Goal: Task Accomplishment & Management: Use online tool/utility

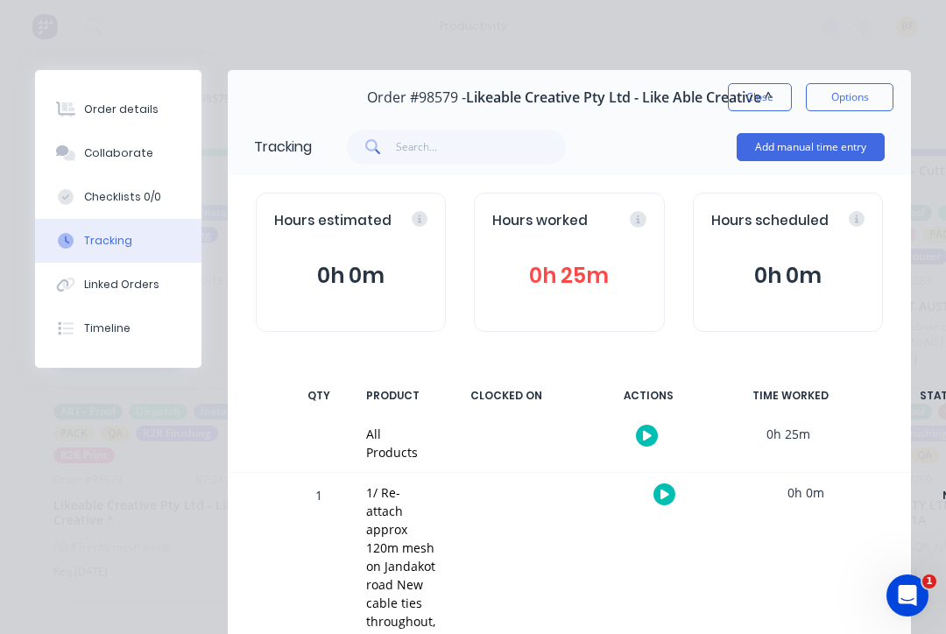
click at [741, 98] on button "Close" at bounding box center [760, 97] width 64 height 28
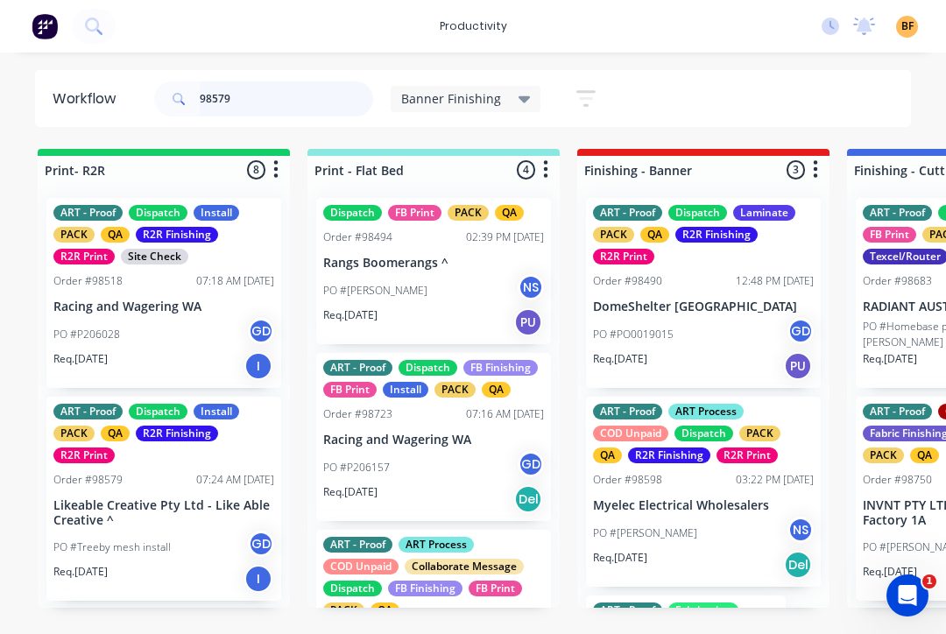
click at [289, 103] on input "98579" at bounding box center [286, 98] width 173 height 35
type input "9"
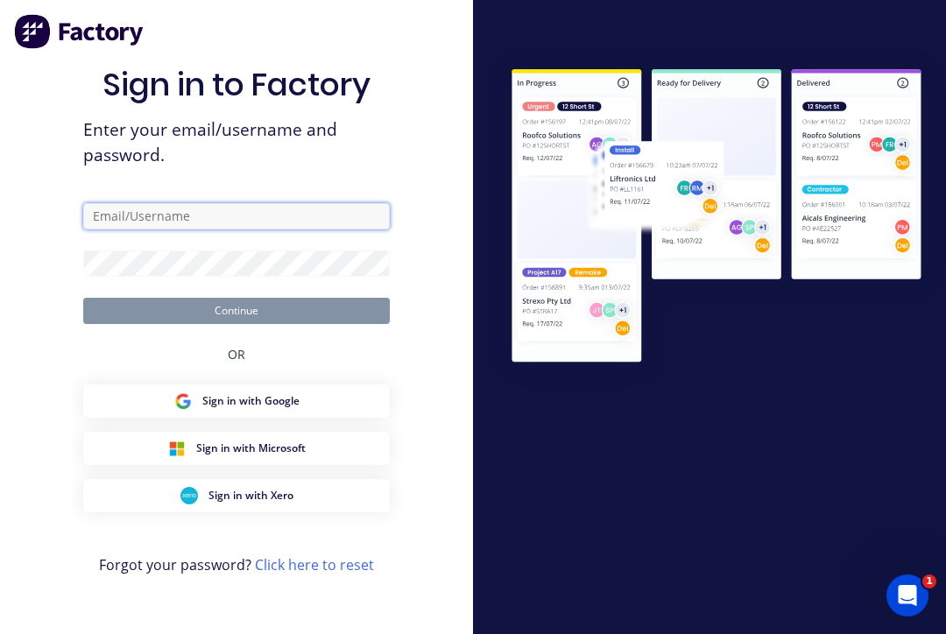
click at [280, 229] on input "text" at bounding box center [236, 216] width 306 height 26
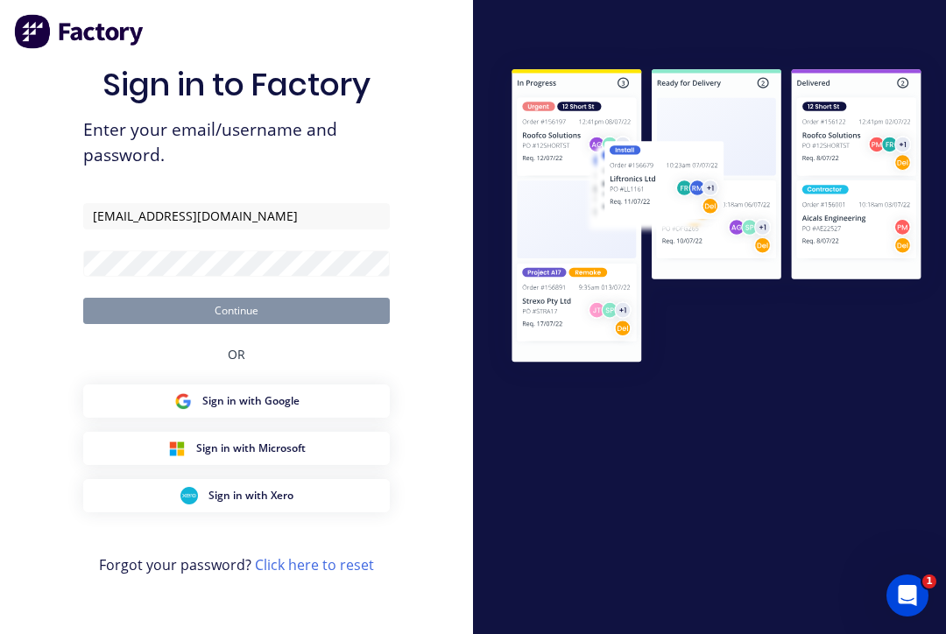
type input "[EMAIL_ADDRESS][DOMAIN_NAME]"
click at [236, 322] on button "Continue" at bounding box center [236, 311] width 306 height 26
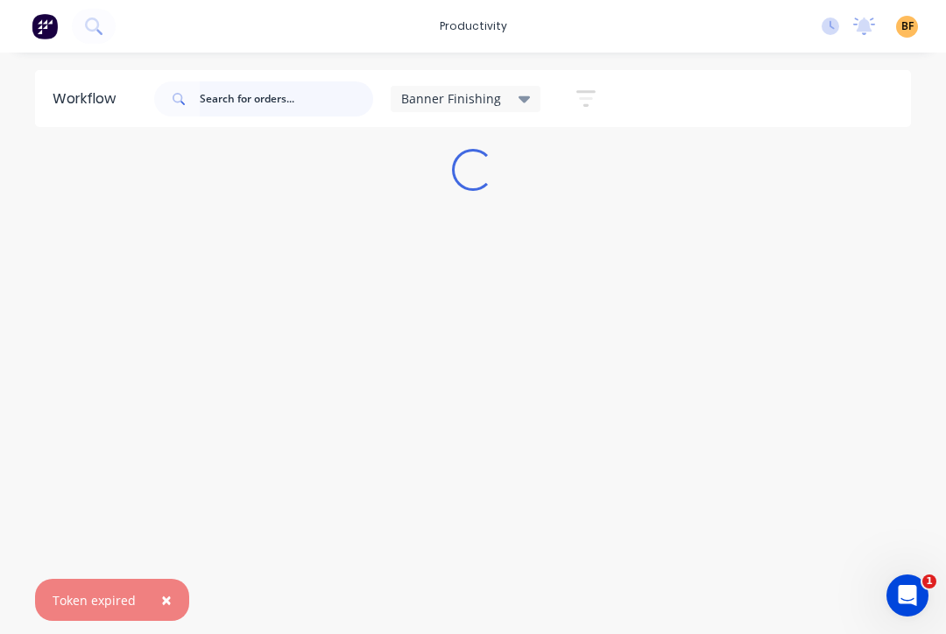
click at [343, 109] on input "text" at bounding box center [286, 98] width 173 height 35
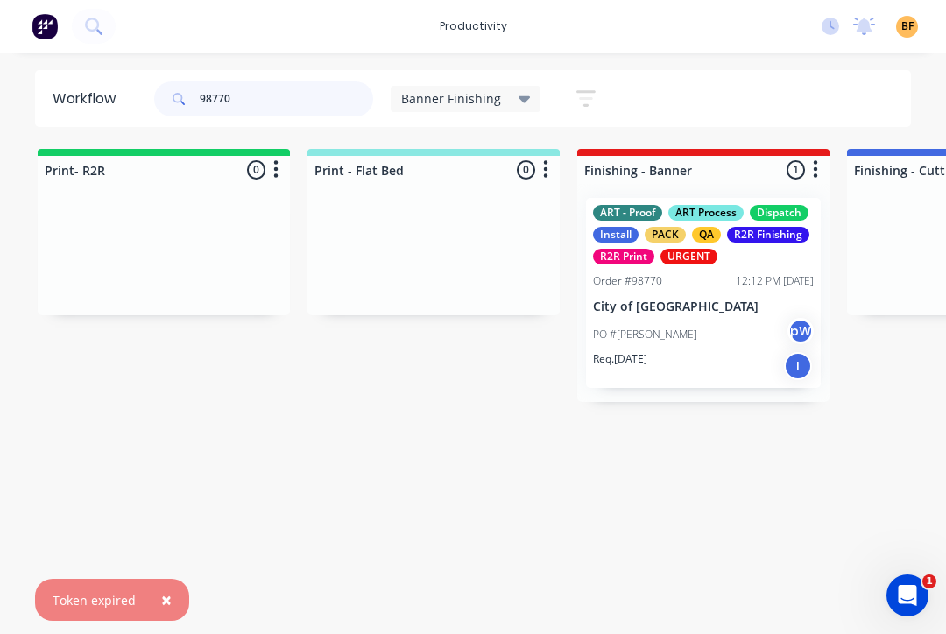
type input "98770"
click at [708, 351] on div "Req. [DATE] I" at bounding box center [703, 366] width 221 height 30
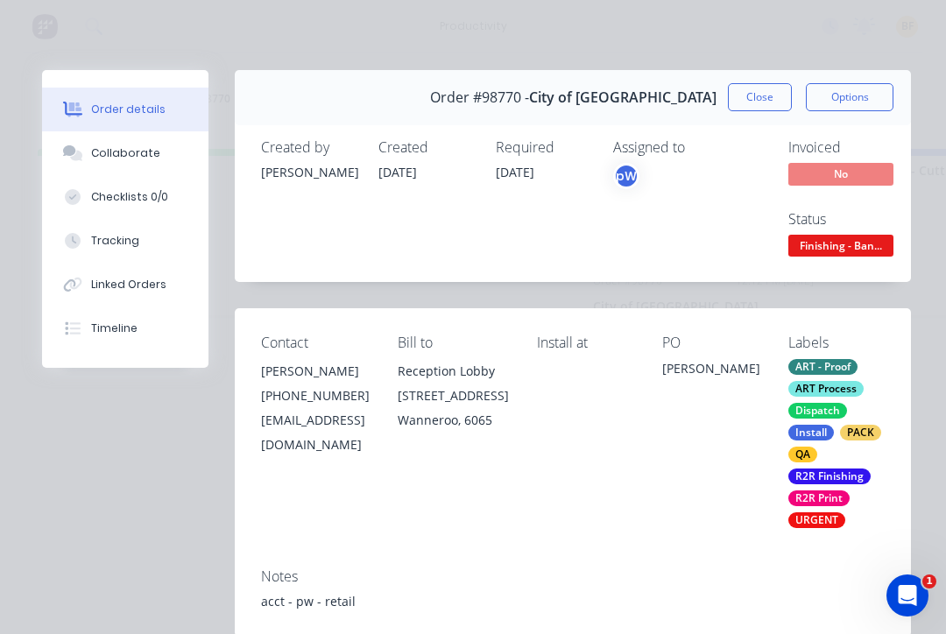
click at [125, 245] on div "Tracking" at bounding box center [115, 241] width 48 height 16
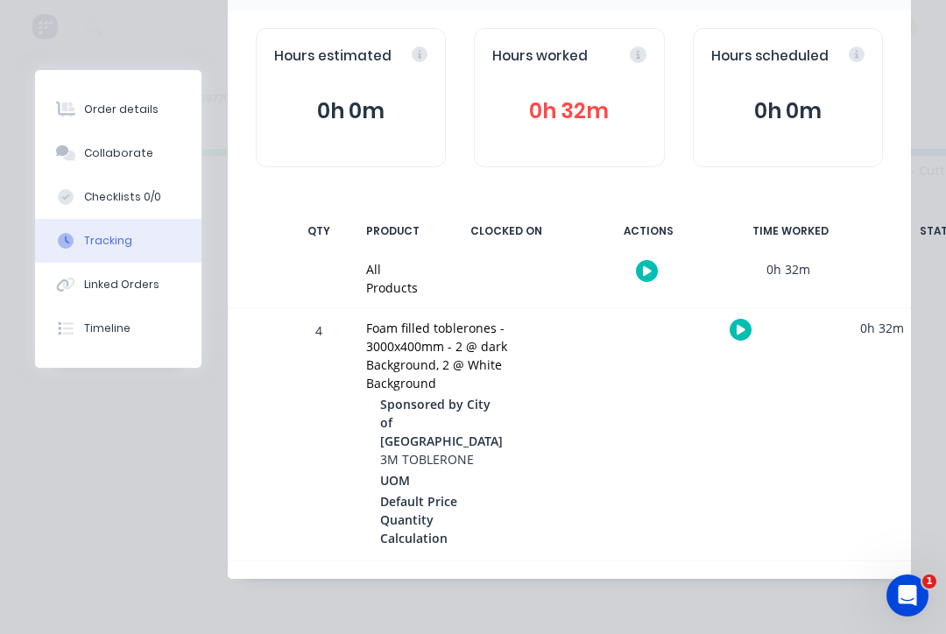
scroll to position [181, 0]
click at [736, 324] on icon "button" at bounding box center [740, 329] width 9 height 11
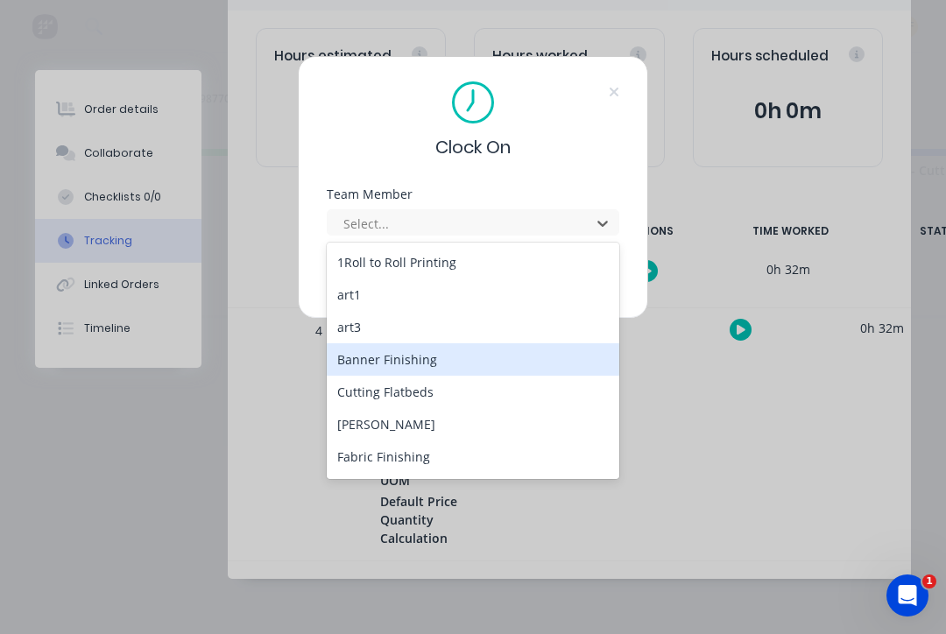
click at [443, 367] on div "Banner Finishing" at bounding box center [473, 359] width 292 height 32
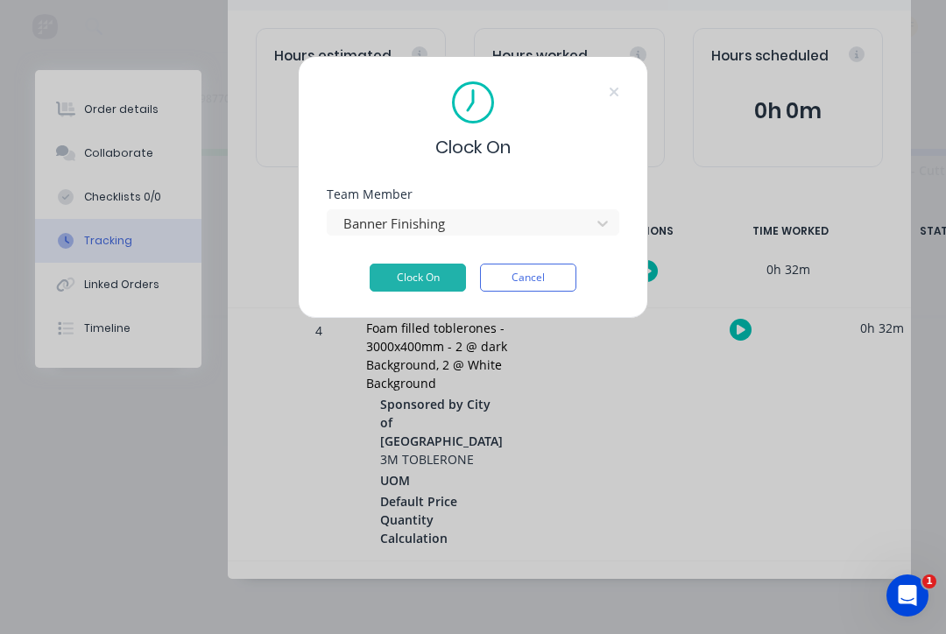
click at [428, 278] on button "Clock On" at bounding box center [418, 278] width 96 height 28
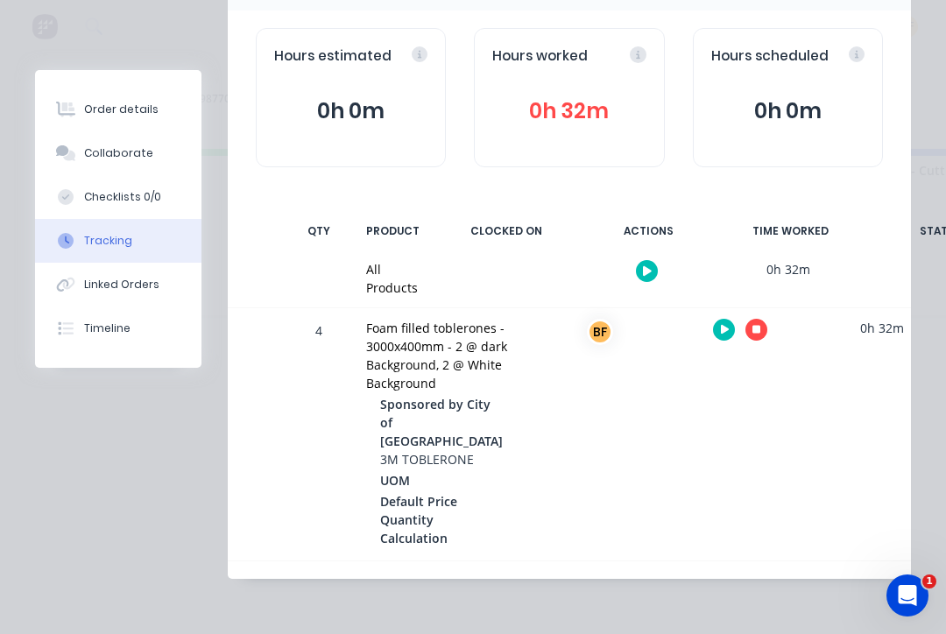
click at [898, 560] on div "4 Foam filled toblerones - 3000x400mm - 2 @ dark Background, 2 @ White Backgrou…" at bounding box center [569, 434] width 683 height 252
